Goal: Task Accomplishment & Management: Complete application form

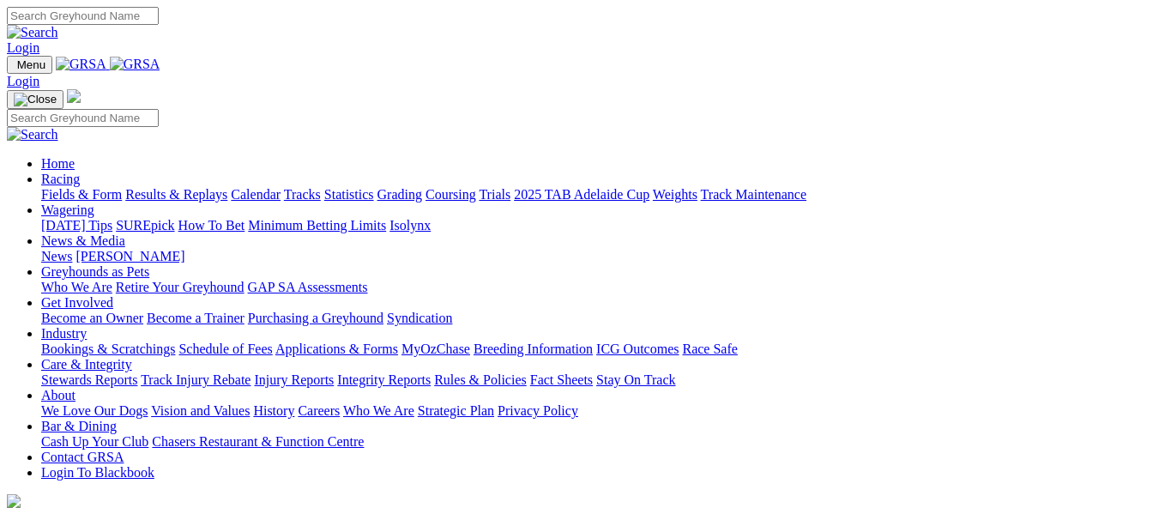
click at [281, 187] on link "Calendar" at bounding box center [256, 194] width 50 height 15
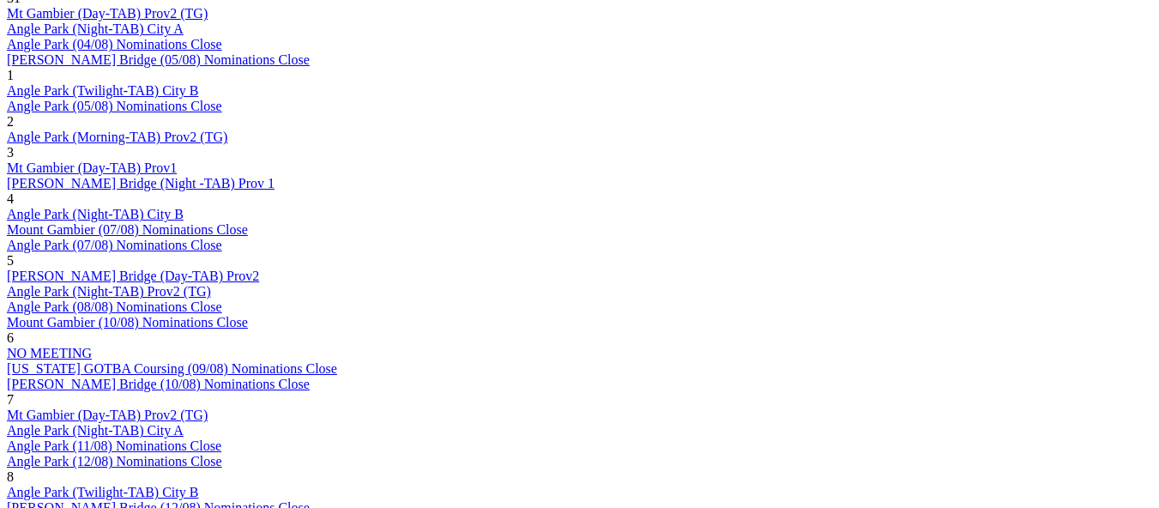
scroll to position [1201, 0]
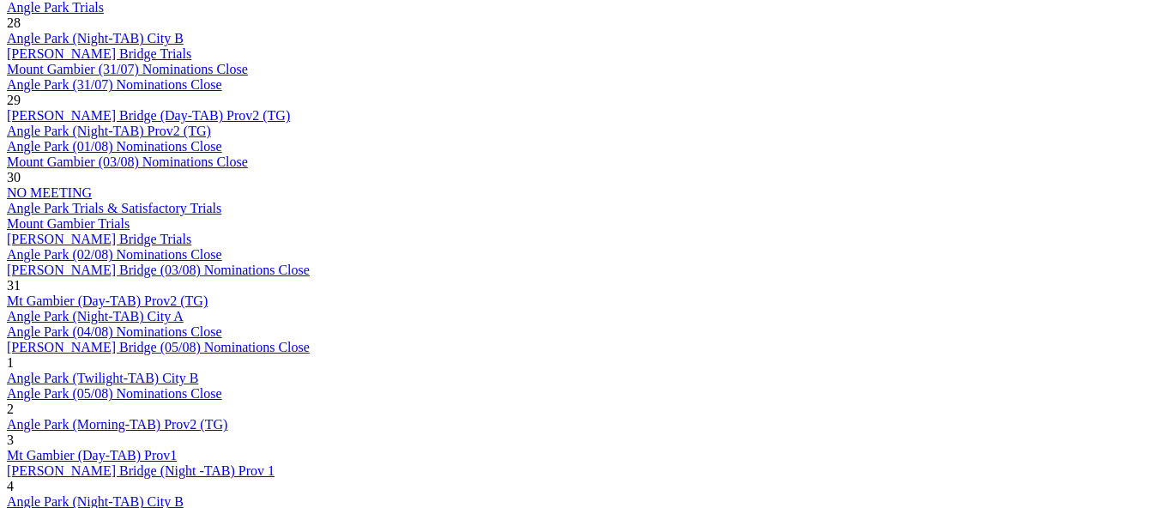
scroll to position [1030, 0]
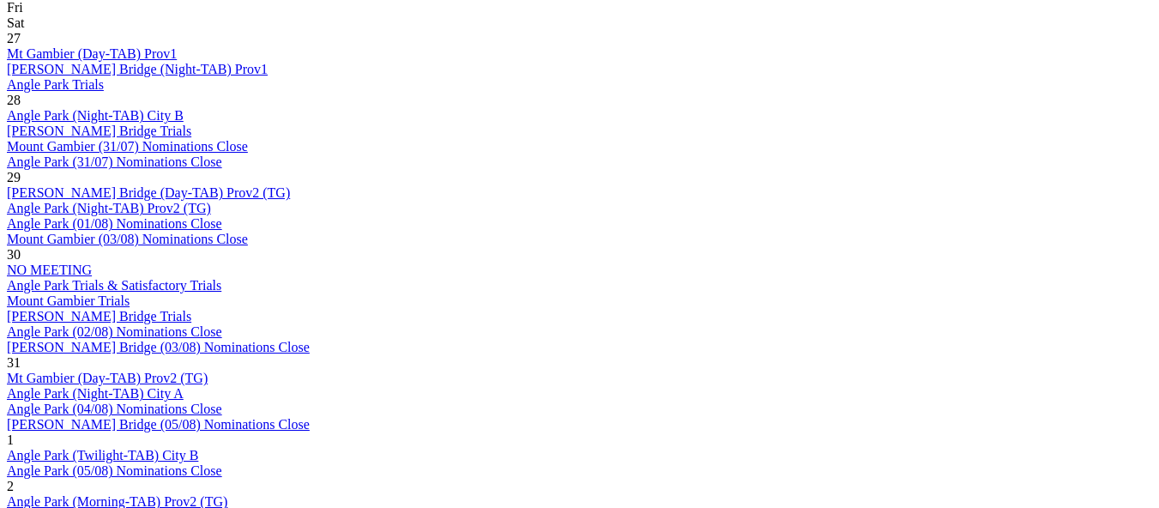
scroll to position [1030, 0]
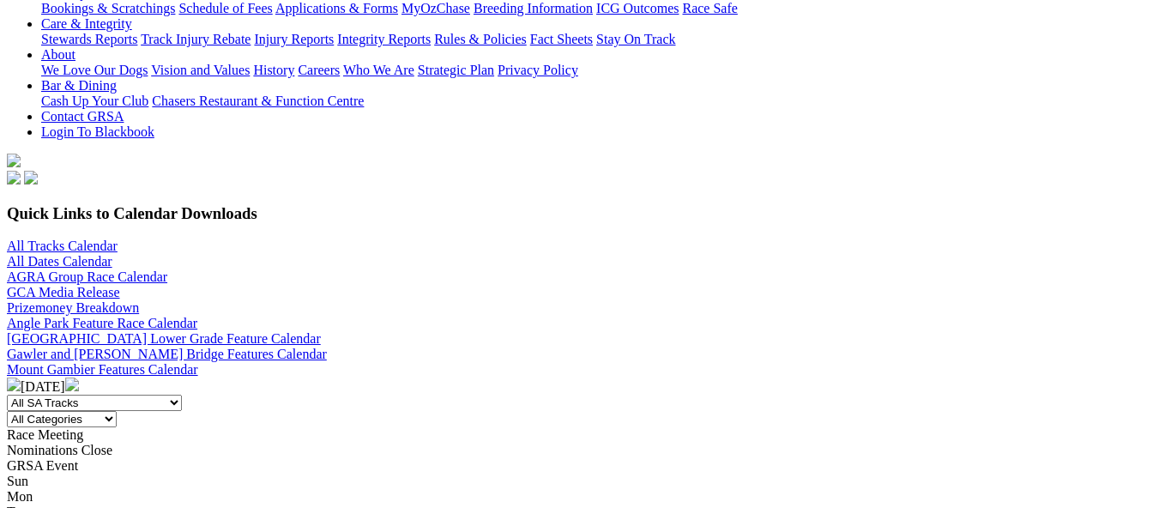
scroll to position [172, 0]
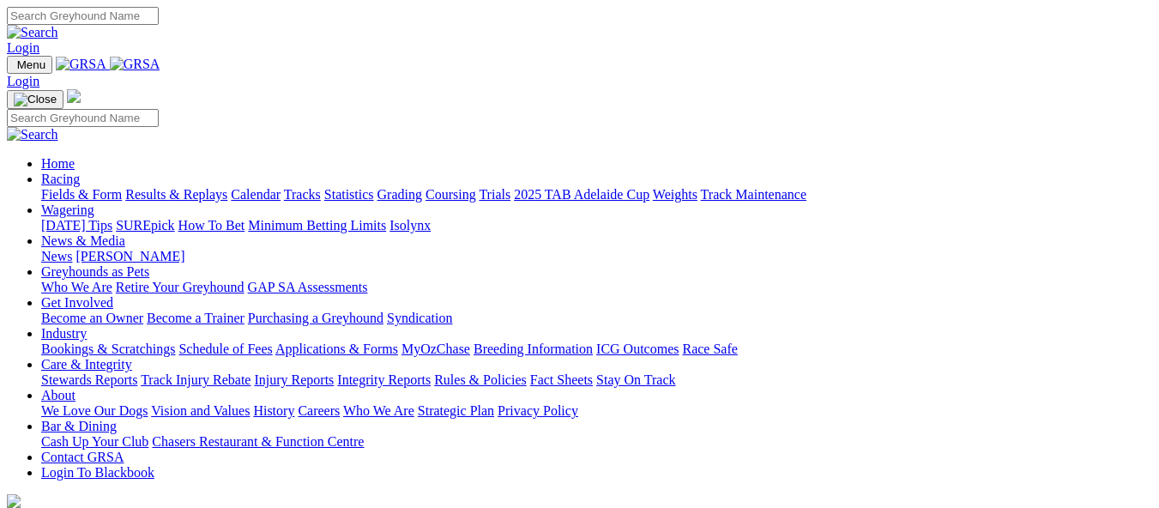
click at [281, 187] on link "Calendar" at bounding box center [256, 194] width 50 height 15
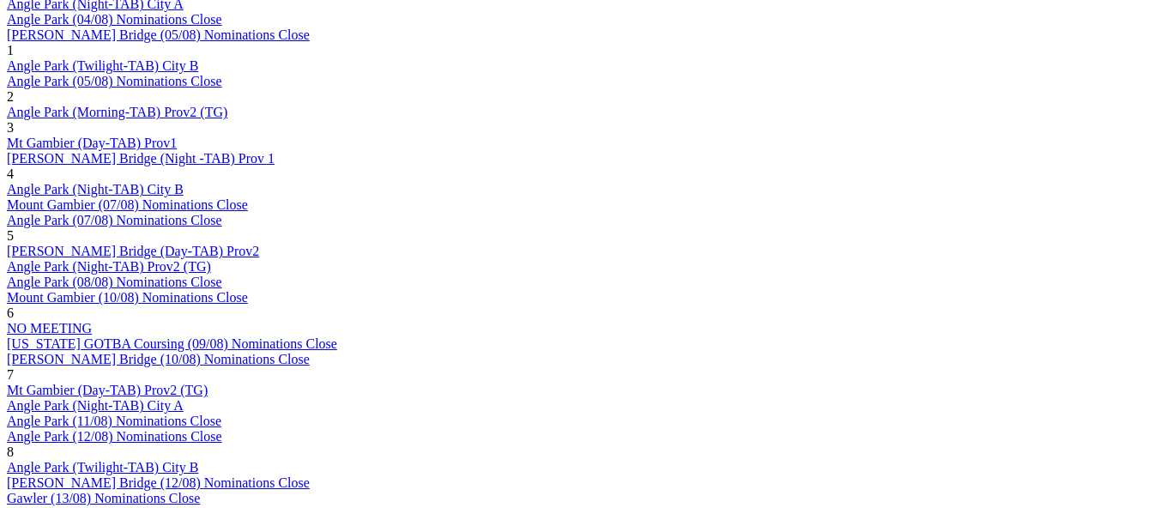
scroll to position [1373, 0]
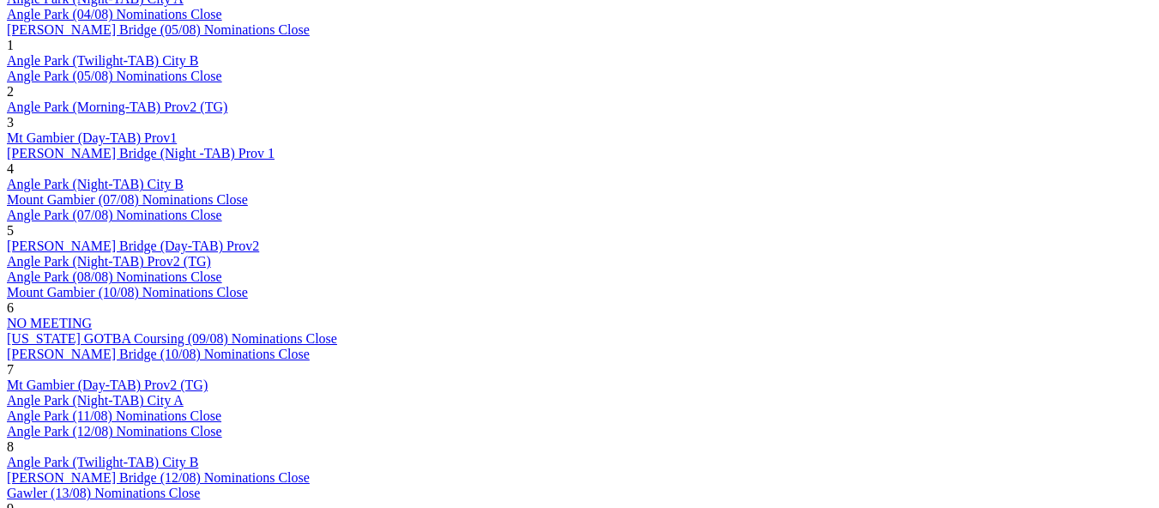
scroll to position [1287, 0]
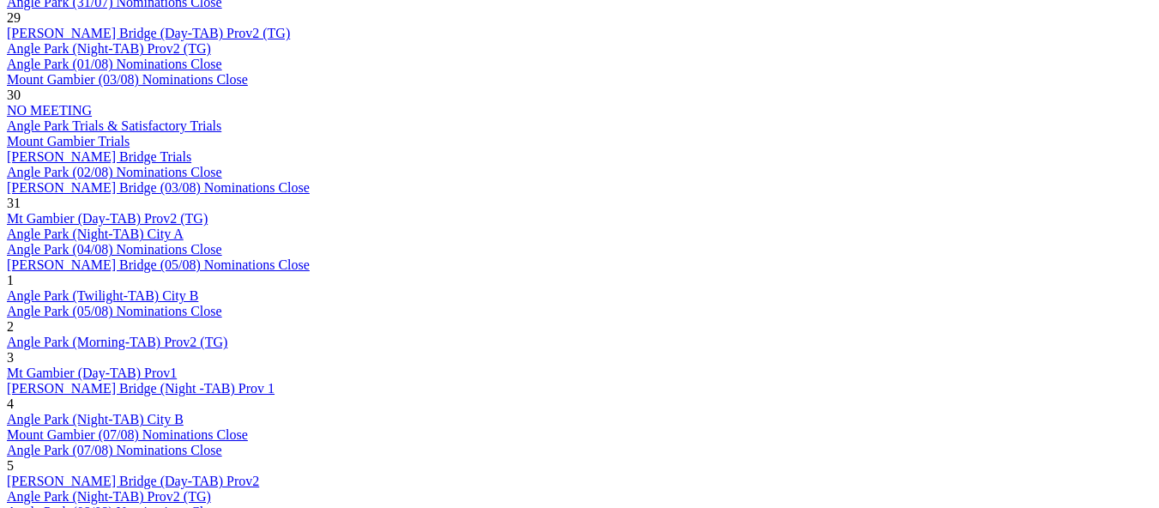
scroll to position [1115, 0]
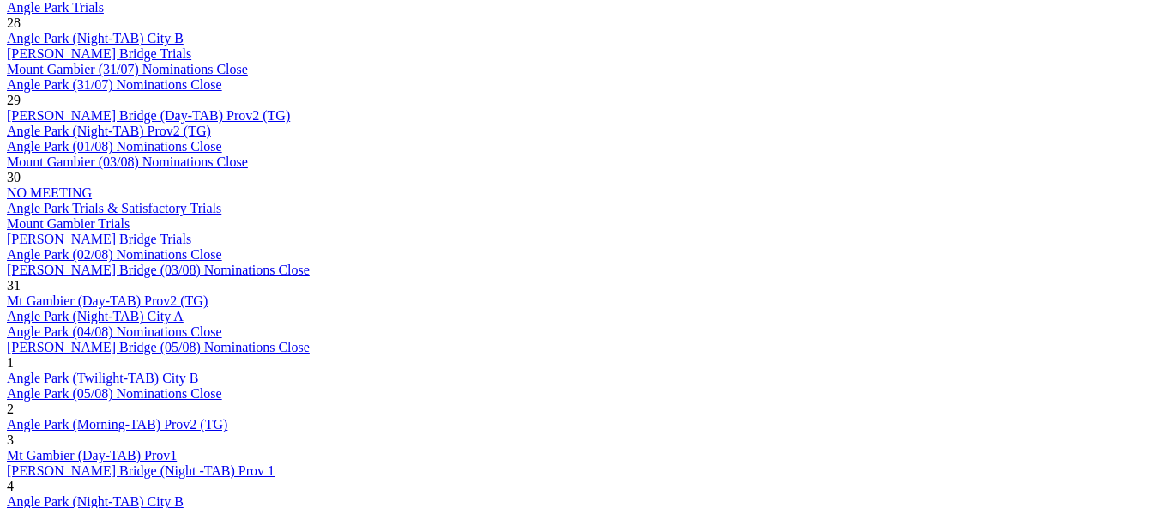
scroll to position [1030, 0]
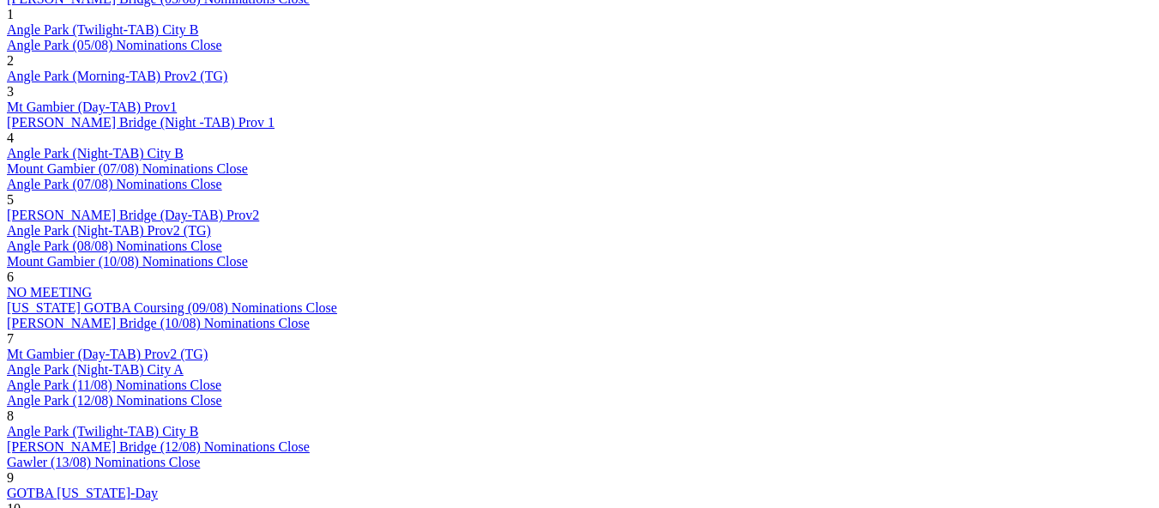
scroll to position [1373, 0]
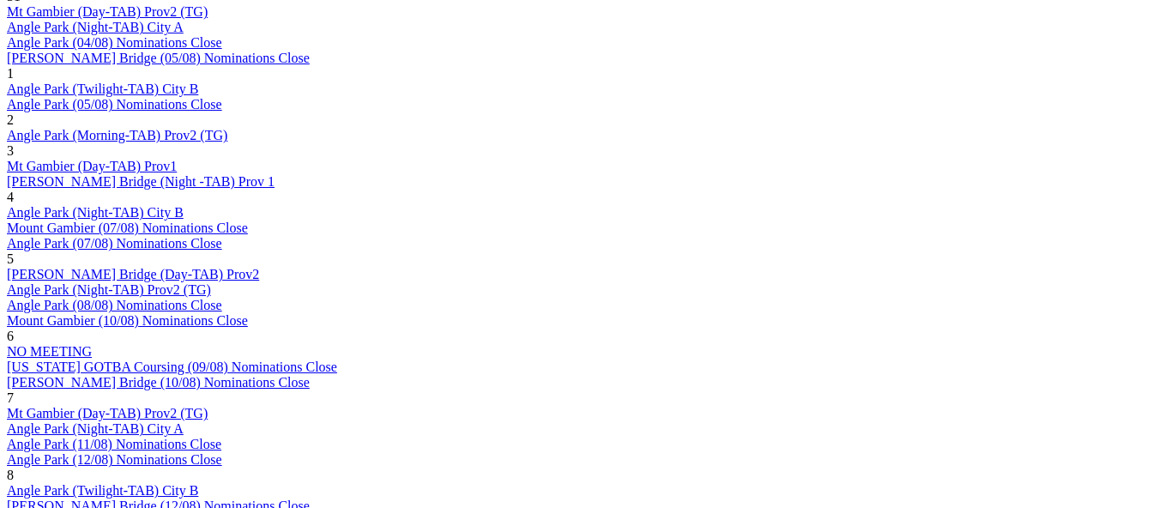
scroll to position [1287, 0]
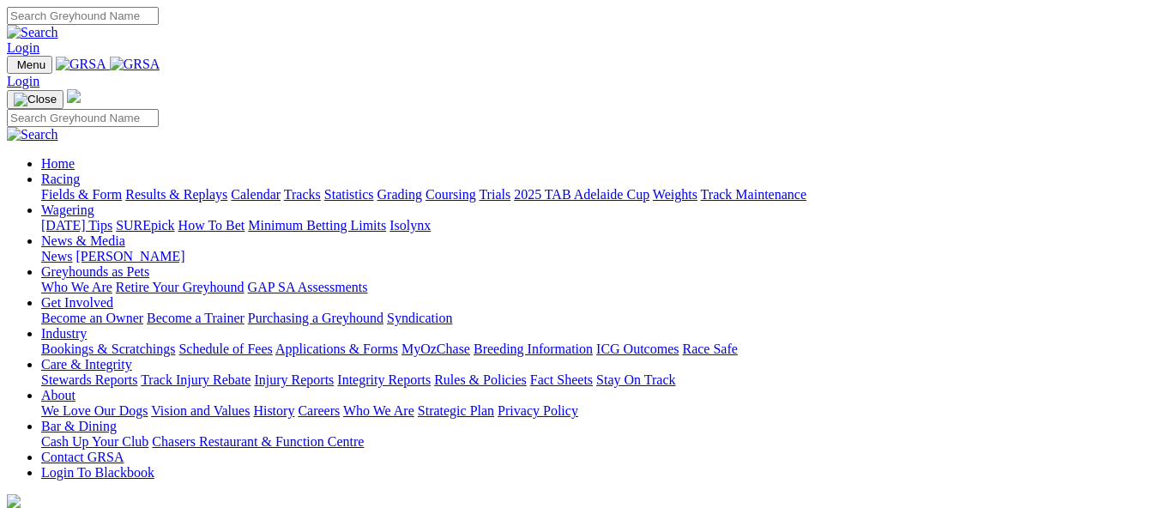
click at [175, 341] on link "Bookings & Scratchings" at bounding box center [108, 348] width 134 height 15
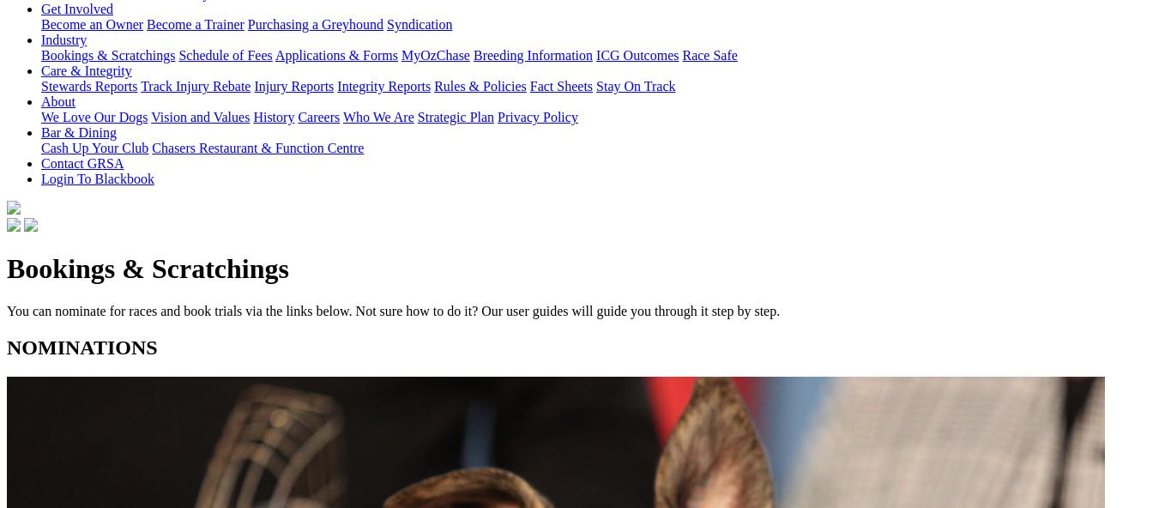
scroll to position [429, 0]
